Goal: Transaction & Acquisition: Purchase product/service

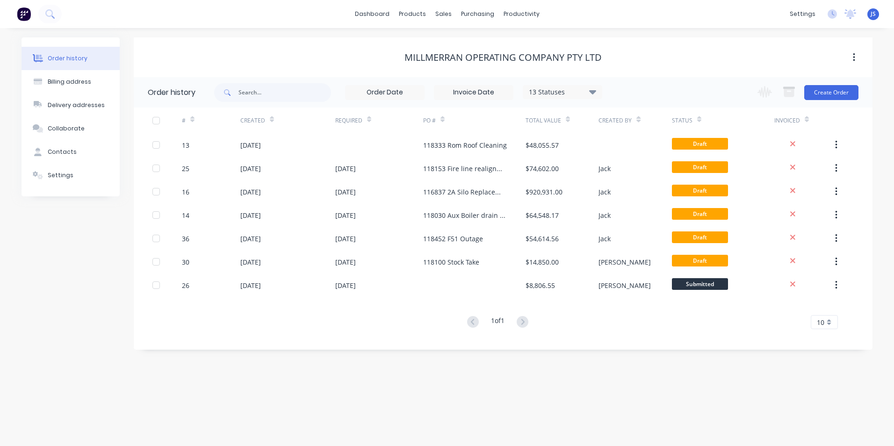
click at [559, 380] on div "Order history Billing address Delivery addresses Collaborate Contacts Settings …" at bounding box center [447, 237] width 894 height 418
click at [833, 92] on button "Create Order" at bounding box center [832, 92] width 54 height 15
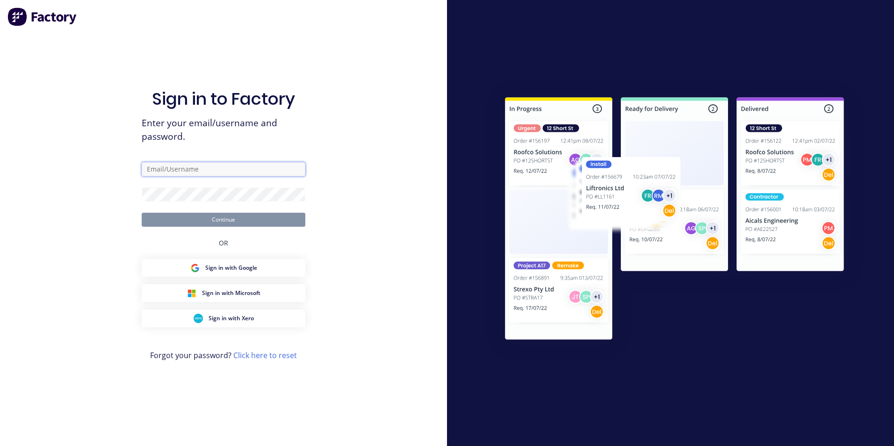
type input "[EMAIL_ADDRESS][DOMAIN_NAME]"
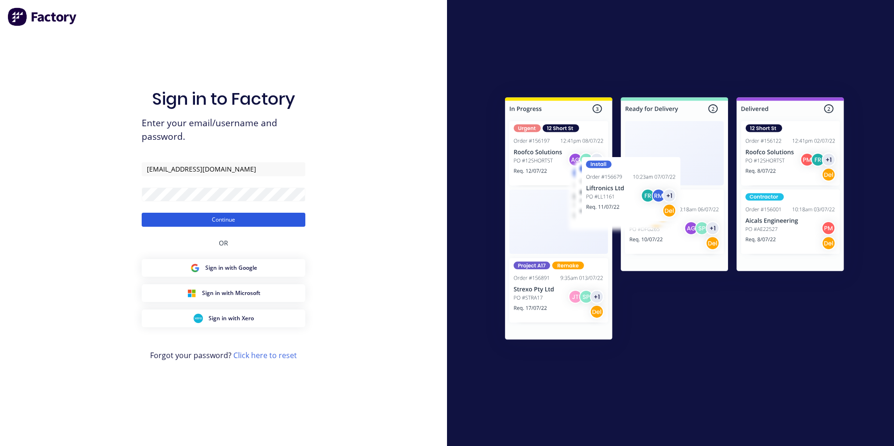
click at [261, 219] on button "Continue" at bounding box center [224, 220] width 164 height 14
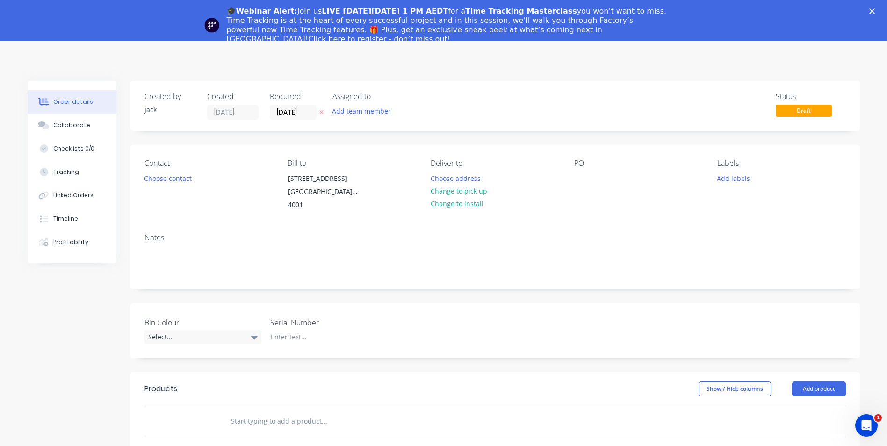
click at [195, 195] on div "Contact Choose contact" at bounding box center [209, 185] width 128 height 53
click at [167, 180] on button "Choose contact" at bounding box center [168, 178] width 58 height 13
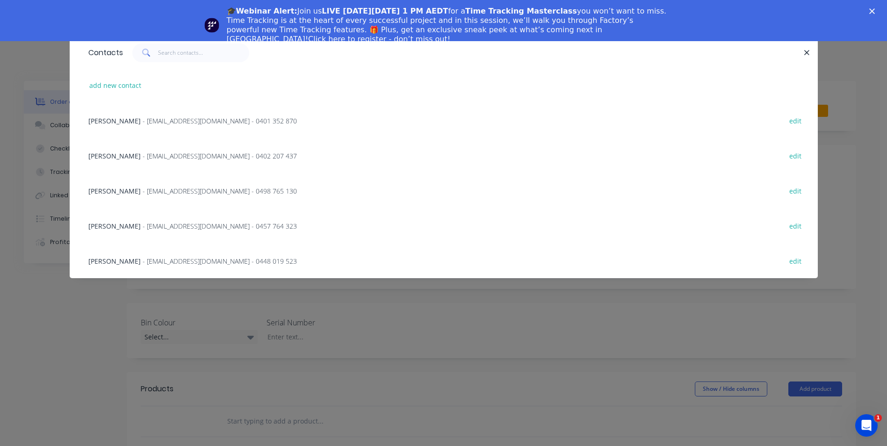
click at [133, 118] on span "[PERSON_NAME]" at bounding box center [114, 120] width 52 height 9
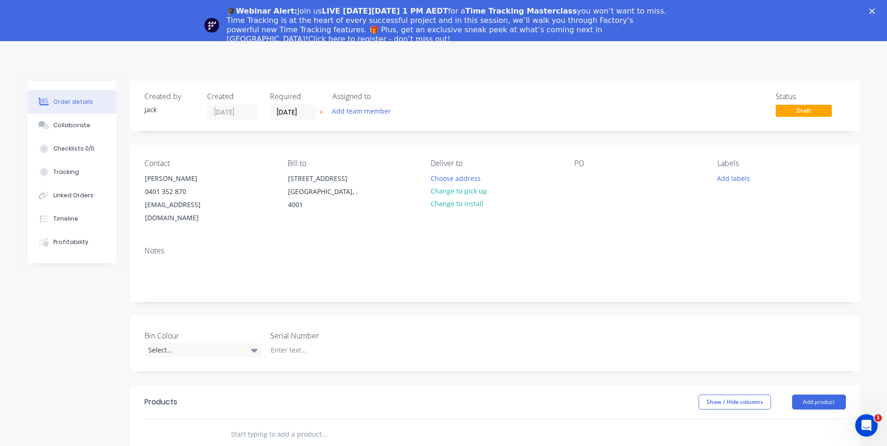
click at [180, 244] on div "Notes" at bounding box center [496, 270] width 730 height 63
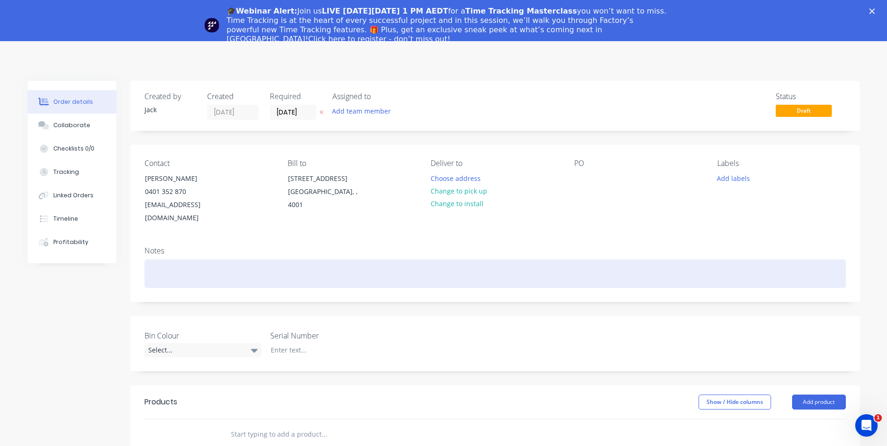
click at [189, 260] on div at bounding box center [496, 274] width 702 height 29
paste div
click at [226, 260] on div "MOC-25-7-139 ROM Wall sheeting repairs" at bounding box center [496, 274] width 702 height 29
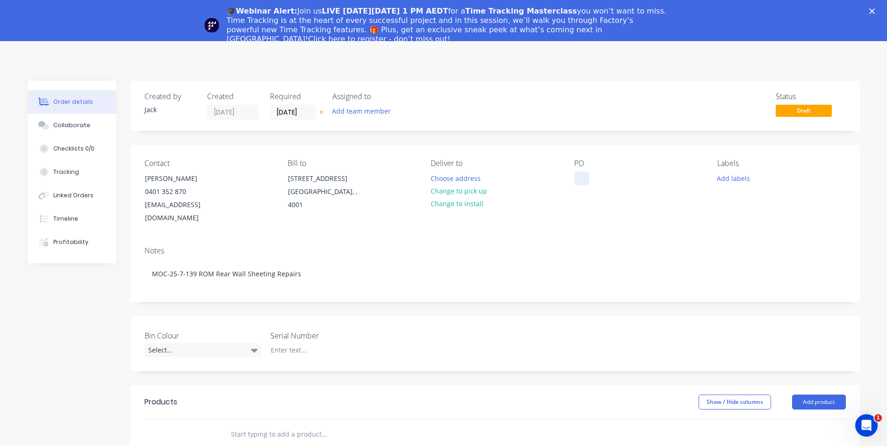
click at [584, 177] on div at bounding box center [581, 179] width 15 height 14
click at [554, 247] on div "Notes" at bounding box center [496, 251] width 702 height 9
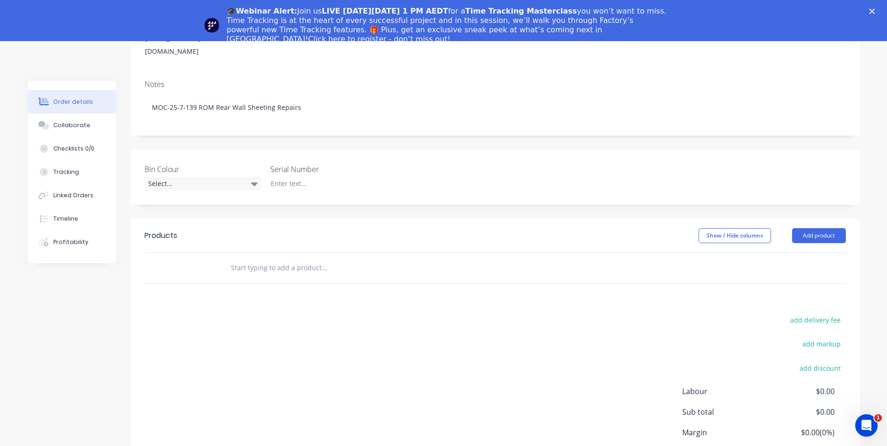
scroll to position [187, 0]
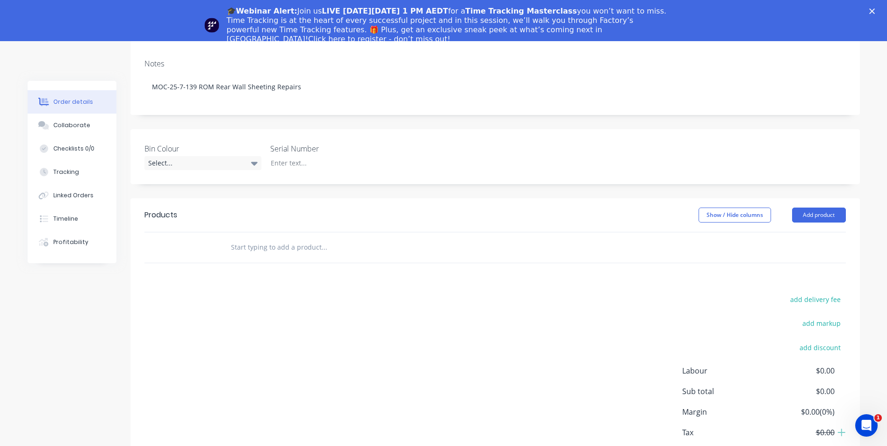
click at [292, 238] on input "text" at bounding box center [324, 247] width 187 height 19
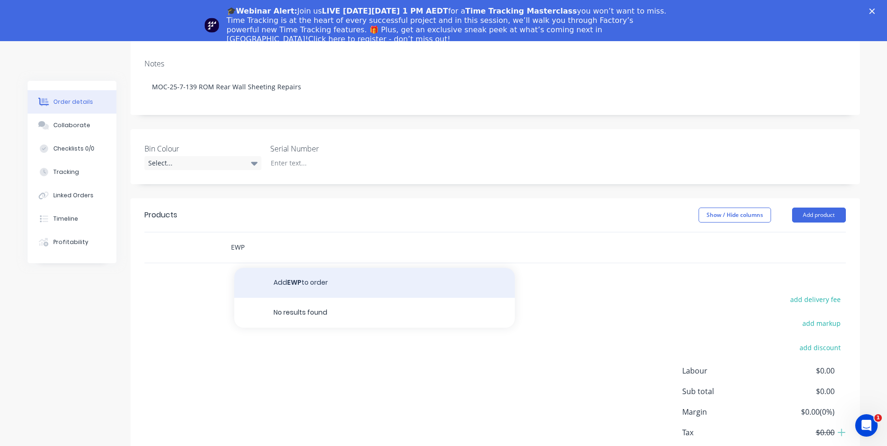
type input "EWP"
click at [291, 268] on button "Add EWP to order" at bounding box center [374, 283] width 281 height 30
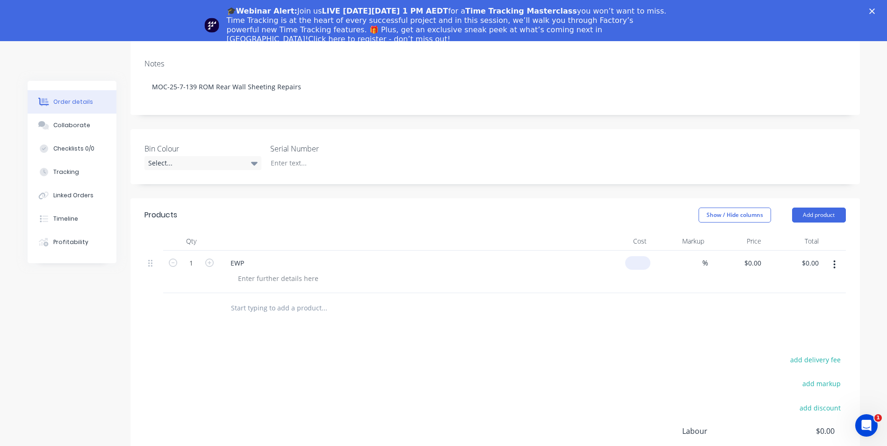
click at [641, 256] on input at bounding box center [640, 263] width 22 height 14
type input "$4,250.00"
click at [632, 311] on div "Products Show / Hide columns Add product Qty Cost Markup Price Total 1 EWP $4,2…" at bounding box center [496, 373] width 730 height 350
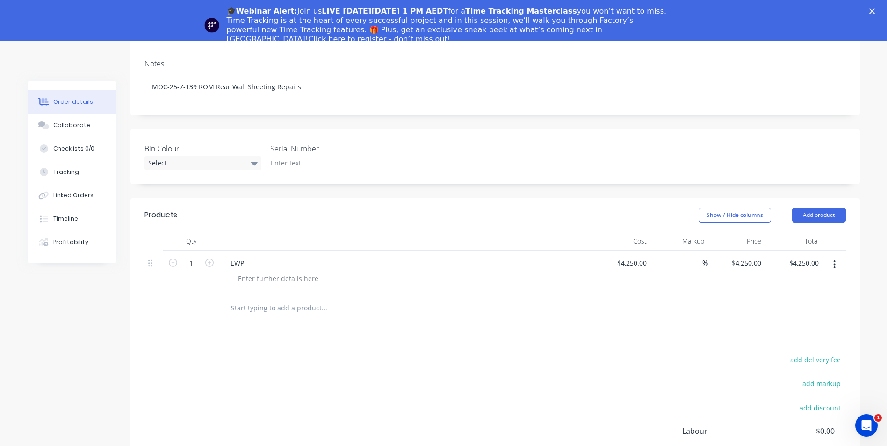
click at [264, 299] on input "text" at bounding box center [324, 308] width 187 height 19
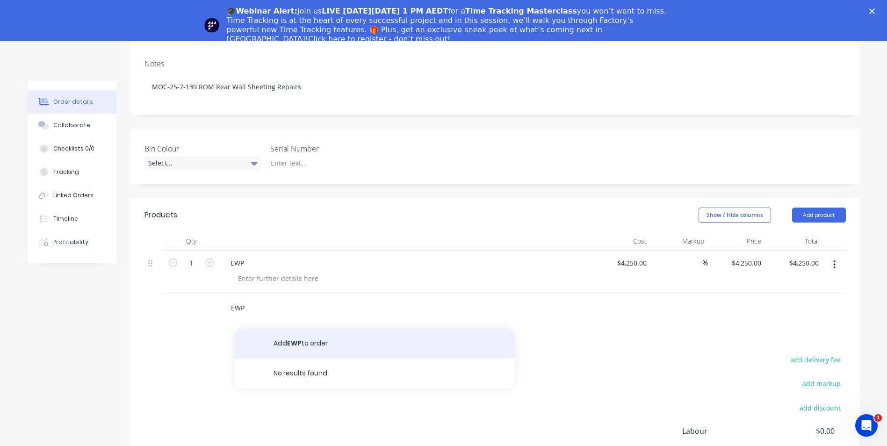
type input "EWP"
click at [304, 329] on button "Add EWP to order" at bounding box center [374, 344] width 281 height 30
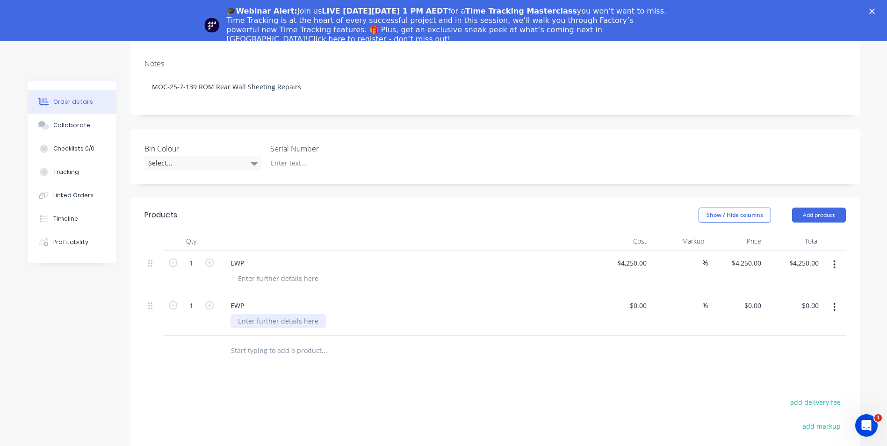
click at [262, 314] on div at bounding box center [278, 321] width 95 height 14
click at [633, 293] on div "$0.00" at bounding box center [623, 314] width 58 height 43
type input "$3,200.00"
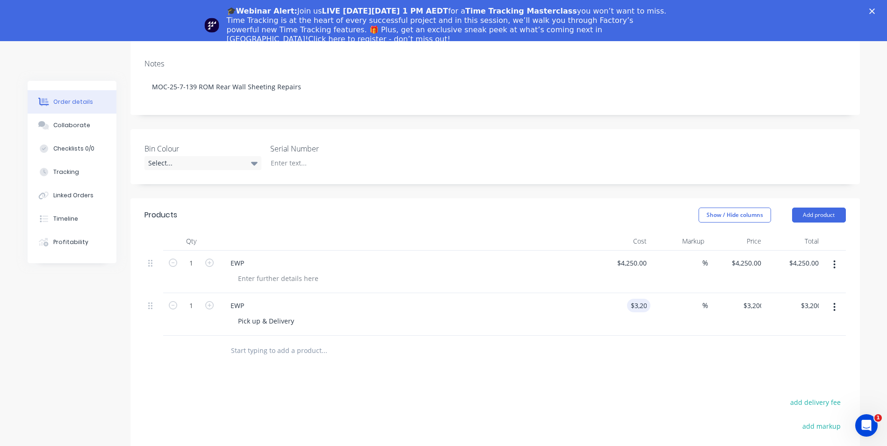
click at [617, 378] on div "Products Show / Hide columns Add product Qty Cost Markup Price Total 1 EWP $4,2…" at bounding box center [496, 394] width 730 height 392
click at [281, 341] on input "text" at bounding box center [324, 350] width 187 height 19
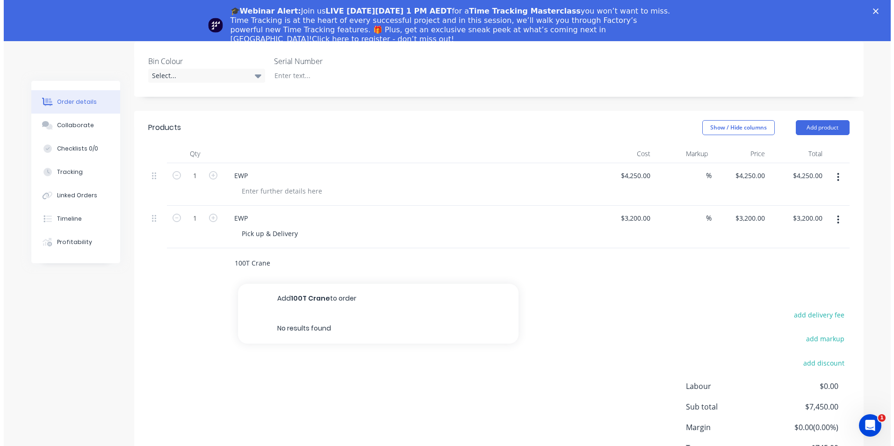
scroll to position [281, 0]
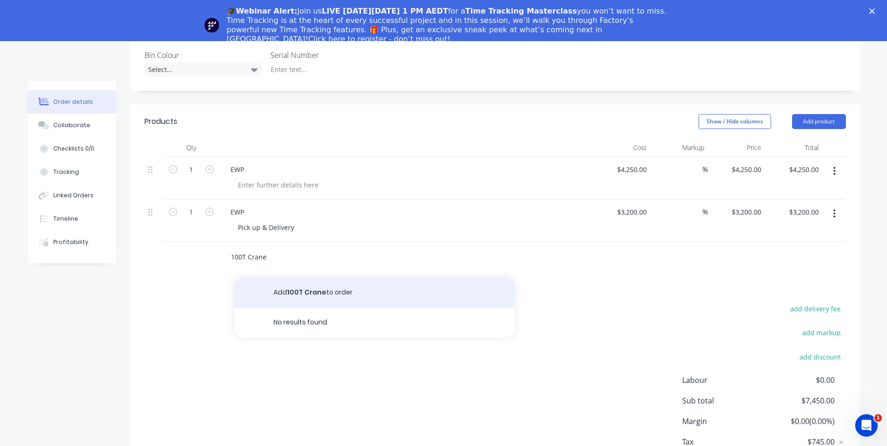
type input "100T Crane"
click at [294, 279] on button "Add 100T Crane to order" at bounding box center [374, 293] width 281 height 30
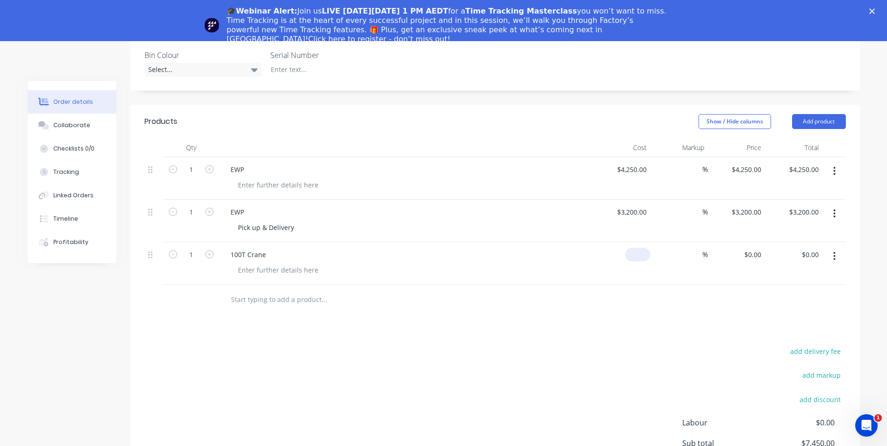
click at [639, 248] on div "$0.00" at bounding box center [637, 255] width 25 height 14
type input "$12,800.00"
click at [651, 305] on div "Products Show / Hide columns Add product Qty Cost Markup Price Total 1 EWP $4,2…" at bounding box center [496, 322] width 730 height 435
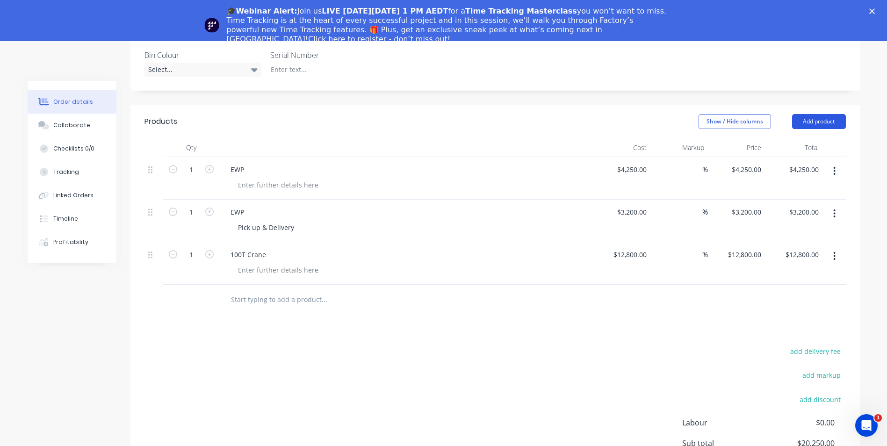
click at [824, 114] on button "Add product" at bounding box center [819, 121] width 54 height 15
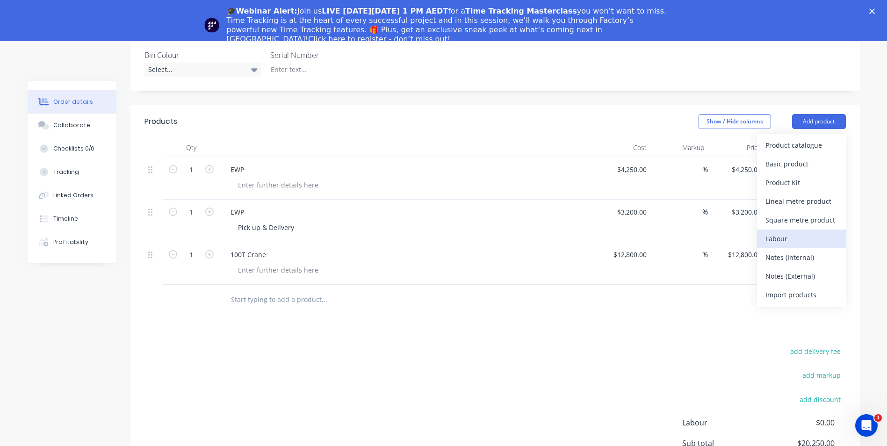
click at [797, 232] on div "Labour" at bounding box center [802, 239] width 72 height 14
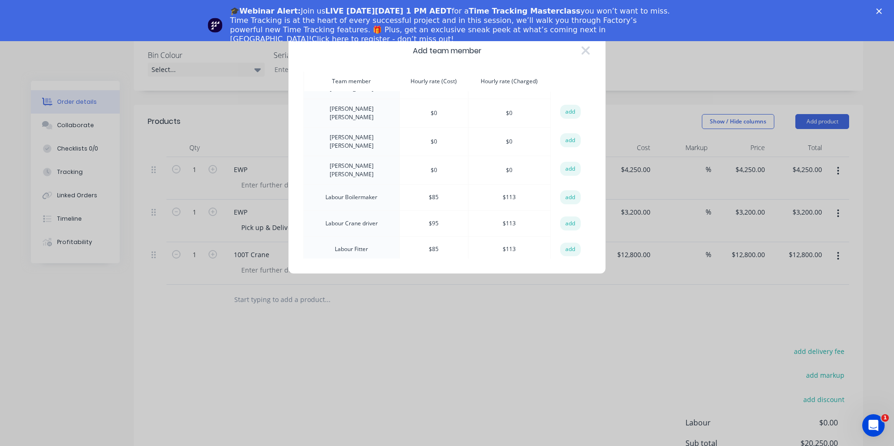
scroll to position [327, 0]
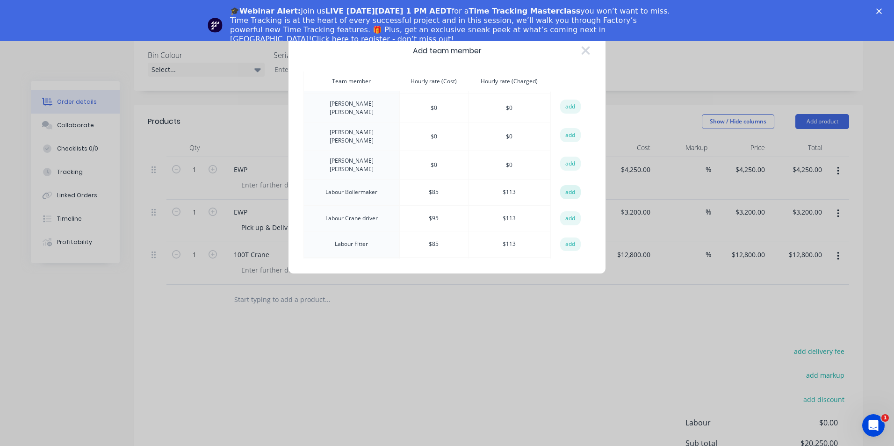
click at [567, 185] on button "add" at bounding box center [570, 192] width 21 height 14
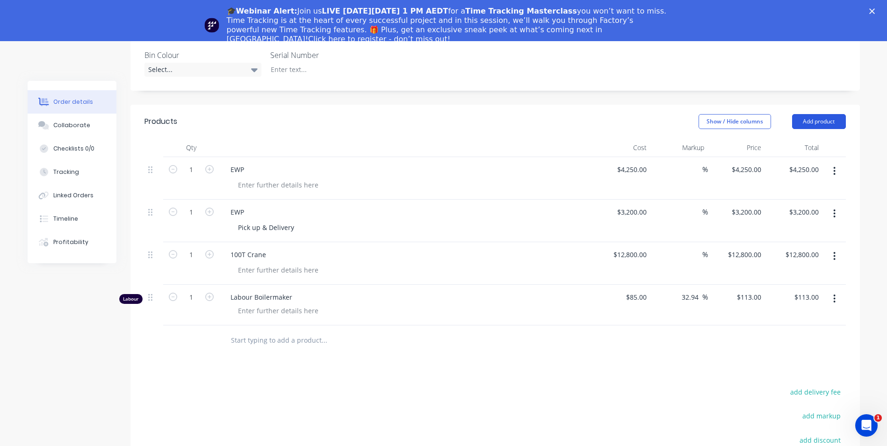
click at [813, 114] on button "Add product" at bounding box center [819, 121] width 54 height 15
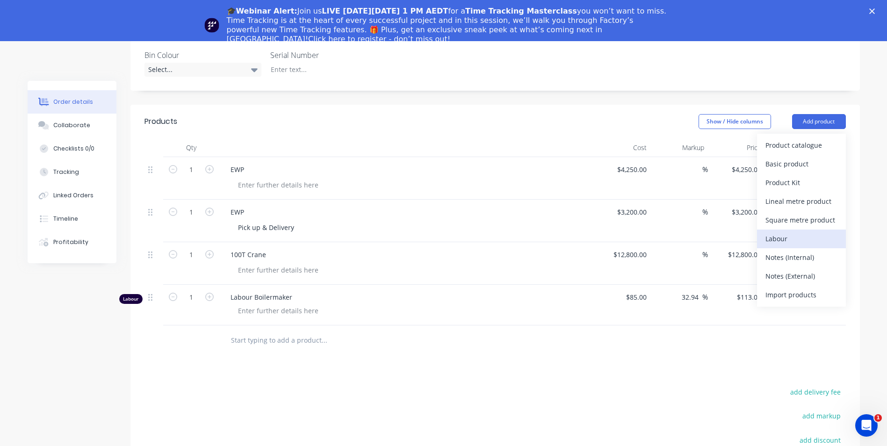
click at [778, 232] on div "Labour" at bounding box center [802, 239] width 72 height 14
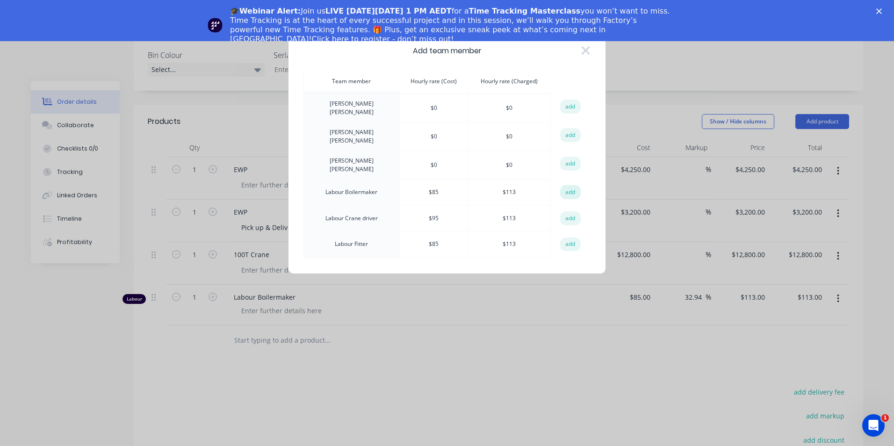
click at [566, 185] on button "add" at bounding box center [570, 192] width 21 height 14
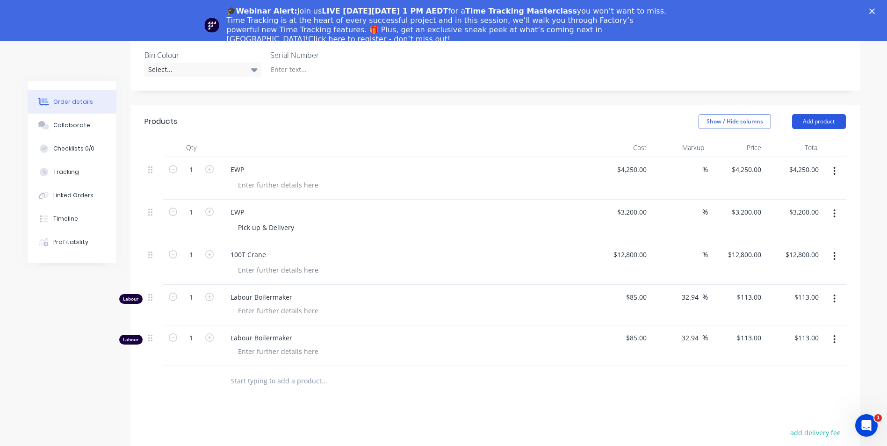
click at [806, 114] on button "Add product" at bounding box center [819, 121] width 54 height 15
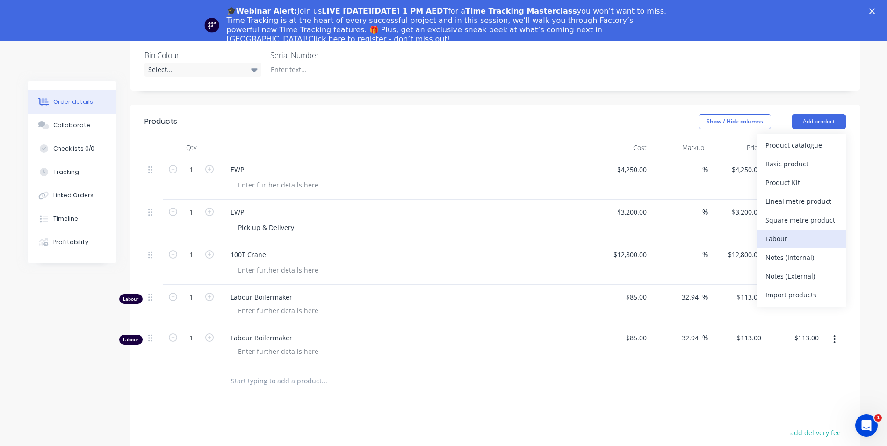
click at [795, 232] on div "Labour" at bounding box center [802, 239] width 72 height 14
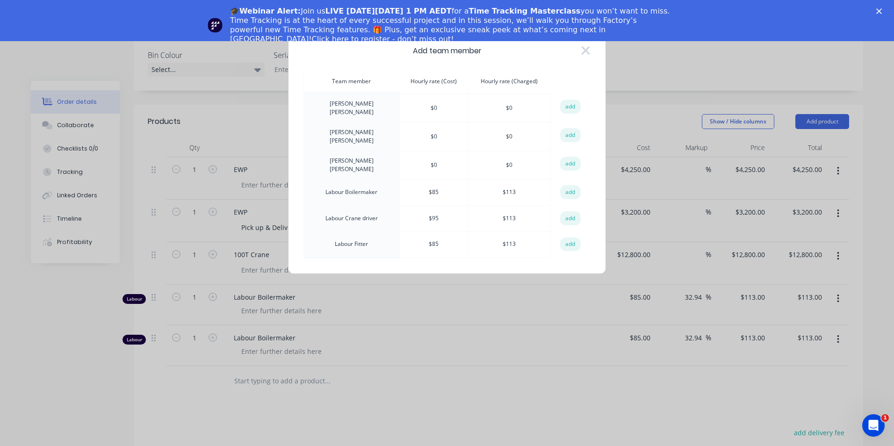
scroll to position [374, 0]
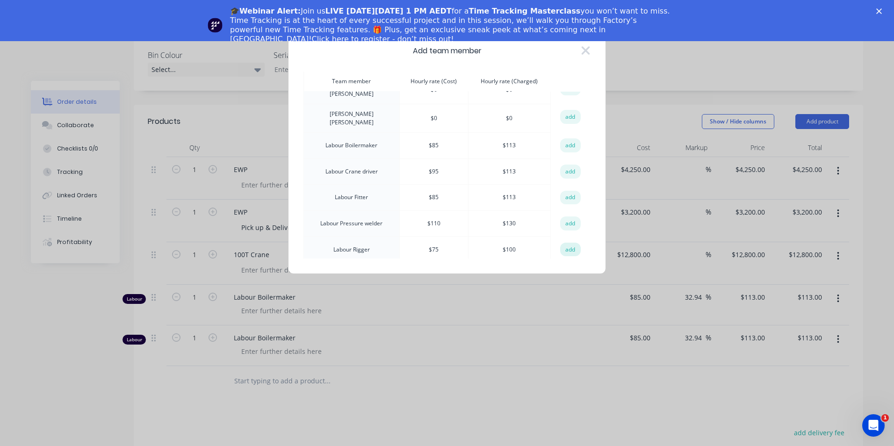
click at [563, 243] on button "add" at bounding box center [570, 250] width 21 height 14
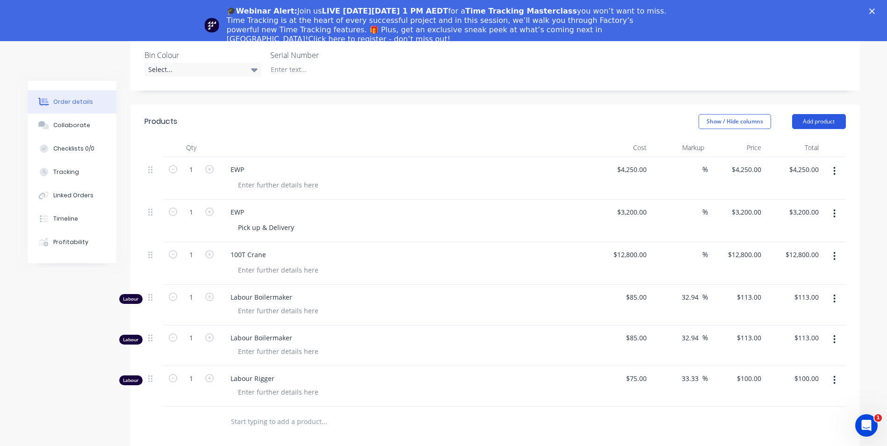
click at [814, 114] on button "Add product" at bounding box center [819, 121] width 54 height 15
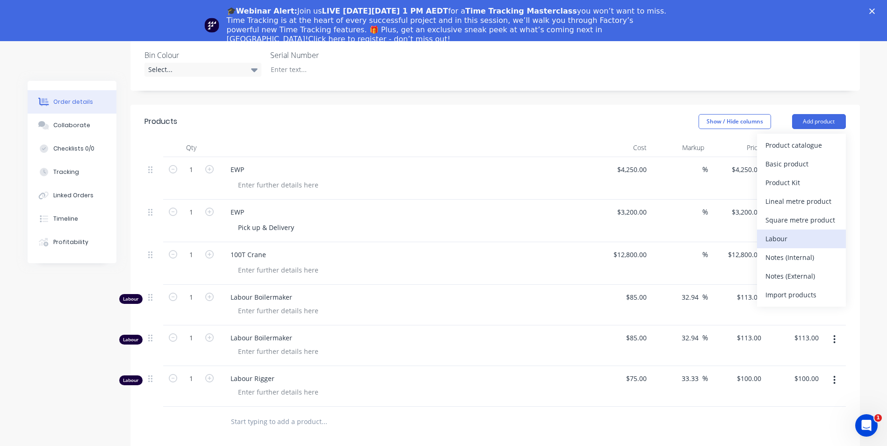
click at [788, 232] on div "Labour" at bounding box center [802, 239] width 72 height 14
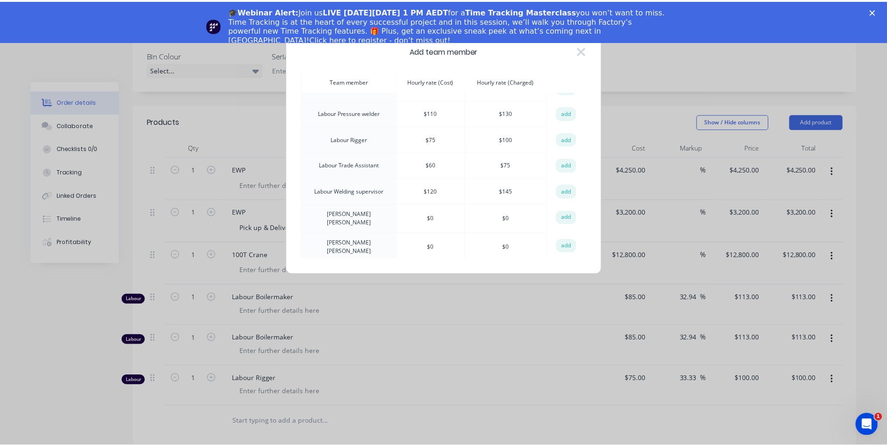
scroll to position [468, 0]
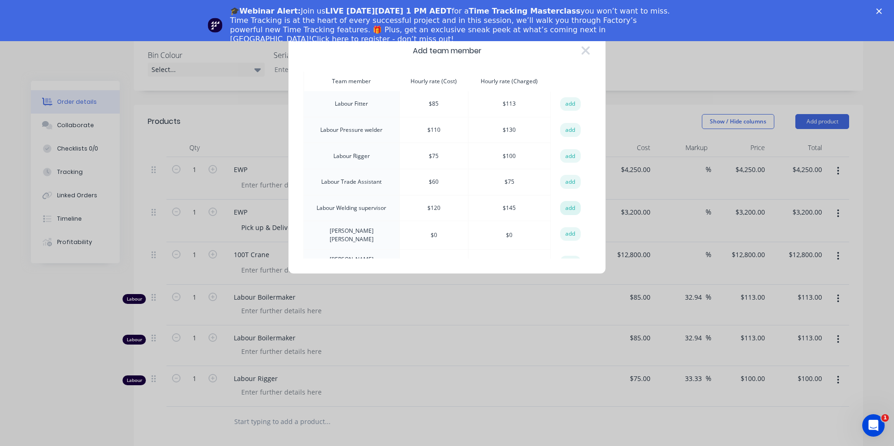
click at [567, 201] on button "add" at bounding box center [570, 208] width 21 height 14
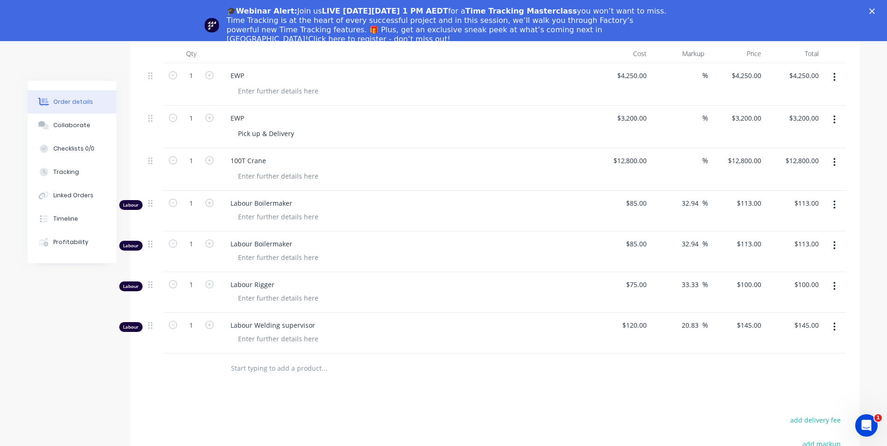
scroll to position [374, 0]
click at [875, 12] on polygon "Close" at bounding box center [873, 11] width 6 height 6
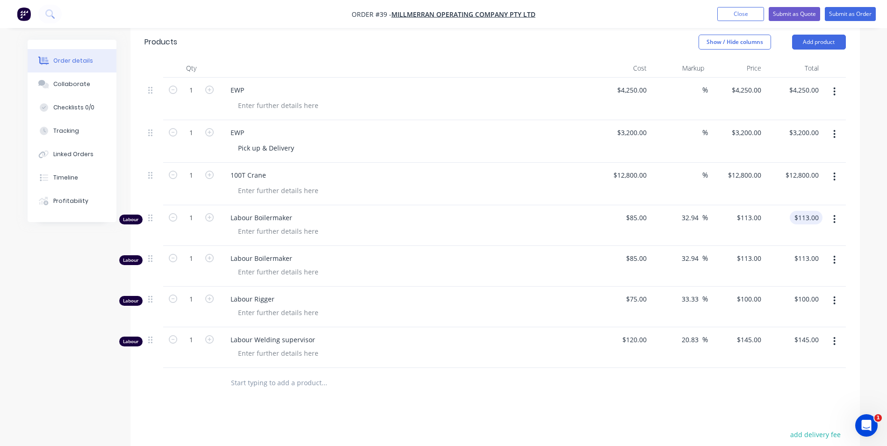
scroll to position [327, 0]
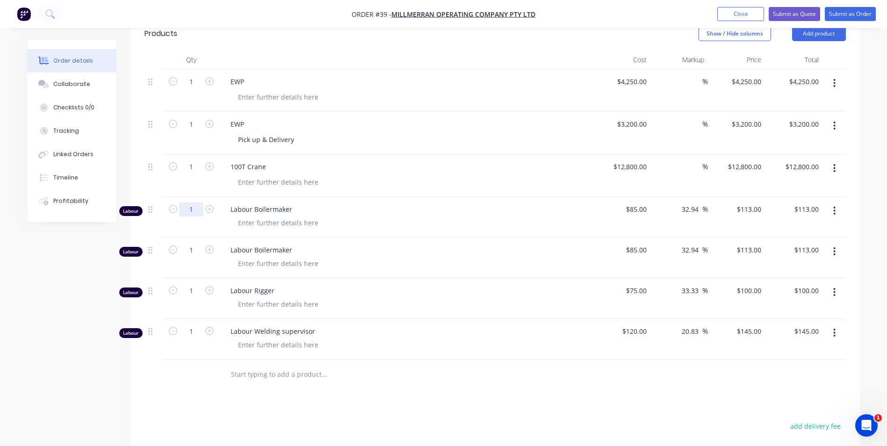
click at [193, 203] on input "1" at bounding box center [191, 210] width 24 height 14
click at [191, 325] on input "1" at bounding box center [191, 332] width 24 height 14
type input "55"
type input "$7,975.00"
click at [427, 388] on div "Products Show / Hide columns Add product Qty Cost Markup Price Total 1 EWP $4,2…" at bounding box center [496, 316] width 730 height 598
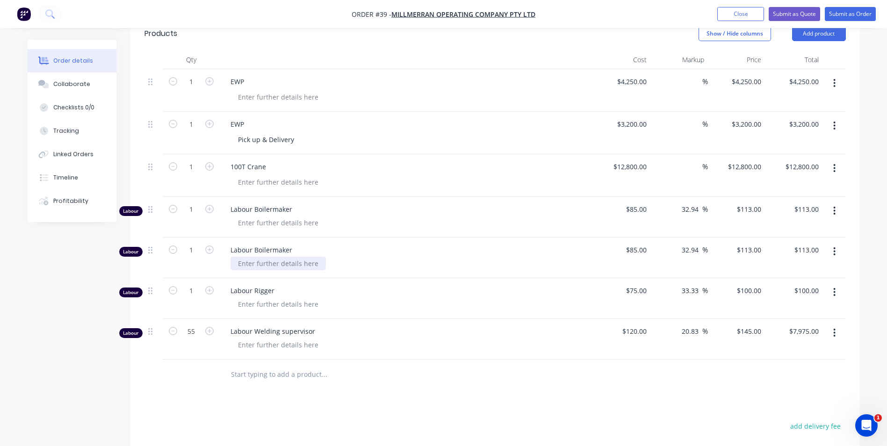
click at [276, 257] on div at bounding box center [278, 264] width 95 height 14
click at [283, 216] on div at bounding box center [278, 223] width 95 height 14
click at [387, 392] on div "Products Show / Hide columns Add product Qty Cost Markup Price Total 1 EWP $4,2…" at bounding box center [496, 316] width 730 height 598
click at [194, 243] on input "1" at bounding box center [191, 250] width 24 height 14
type input "132"
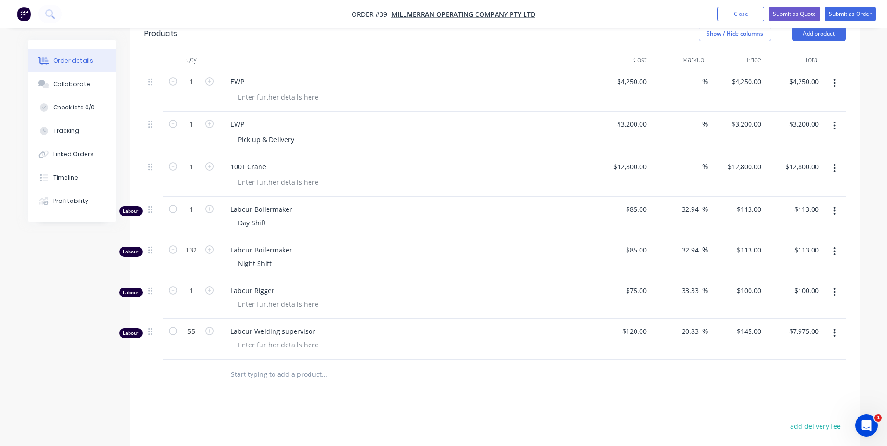
type input "$14,916.00"
click at [342, 175] on div at bounding box center [410, 182] width 359 height 14
click at [193, 203] on input "1" at bounding box center [191, 210] width 24 height 14
type input "198"
type input "$22,374.00"
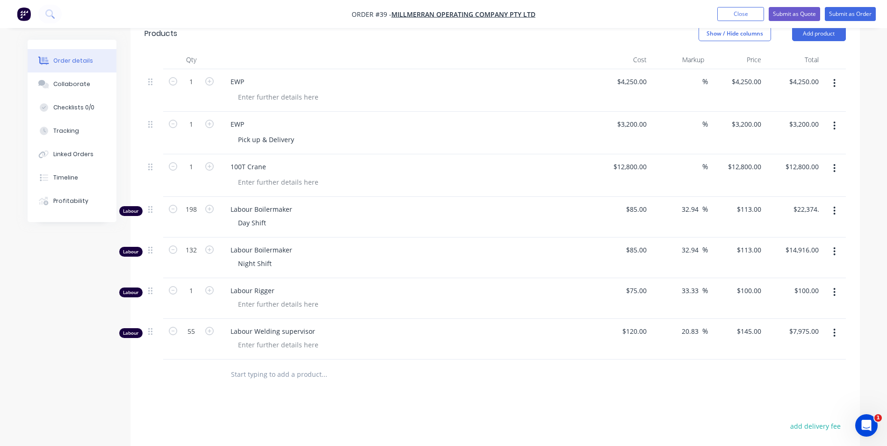
click at [365, 257] on div "Night Shift" at bounding box center [410, 264] width 359 height 14
click at [836, 287] on icon "button" at bounding box center [835, 292] width 2 height 10
click at [787, 366] on div "Delete" at bounding box center [802, 373] width 72 height 14
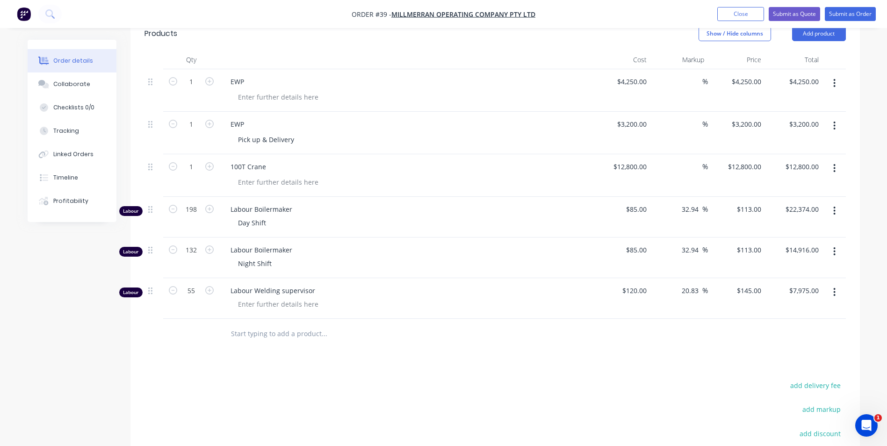
click at [414, 354] on div "Products Show / Hide columns Add product Qty Cost Markup Price Total 1 EWP $4,2…" at bounding box center [496, 295] width 730 height 557
